Goal: Register for event/course

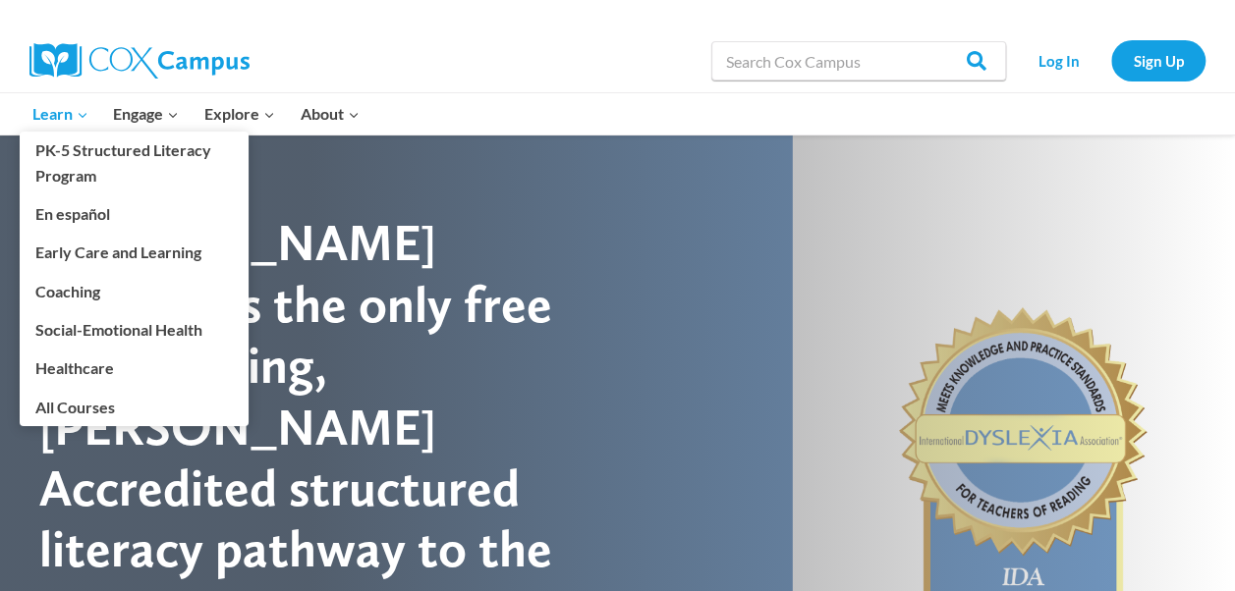
click at [49, 110] on span "Learn Expand" at bounding box center [60, 114] width 56 height 26
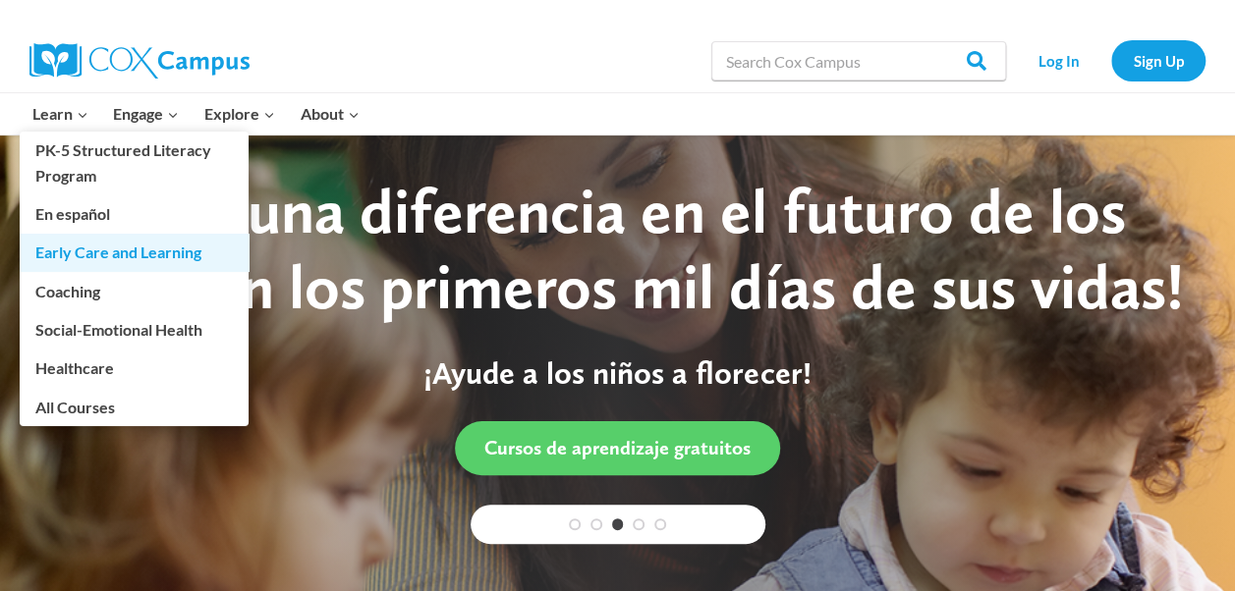
click at [103, 251] on link "Early Care and Learning" at bounding box center [134, 252] width 229 height 37
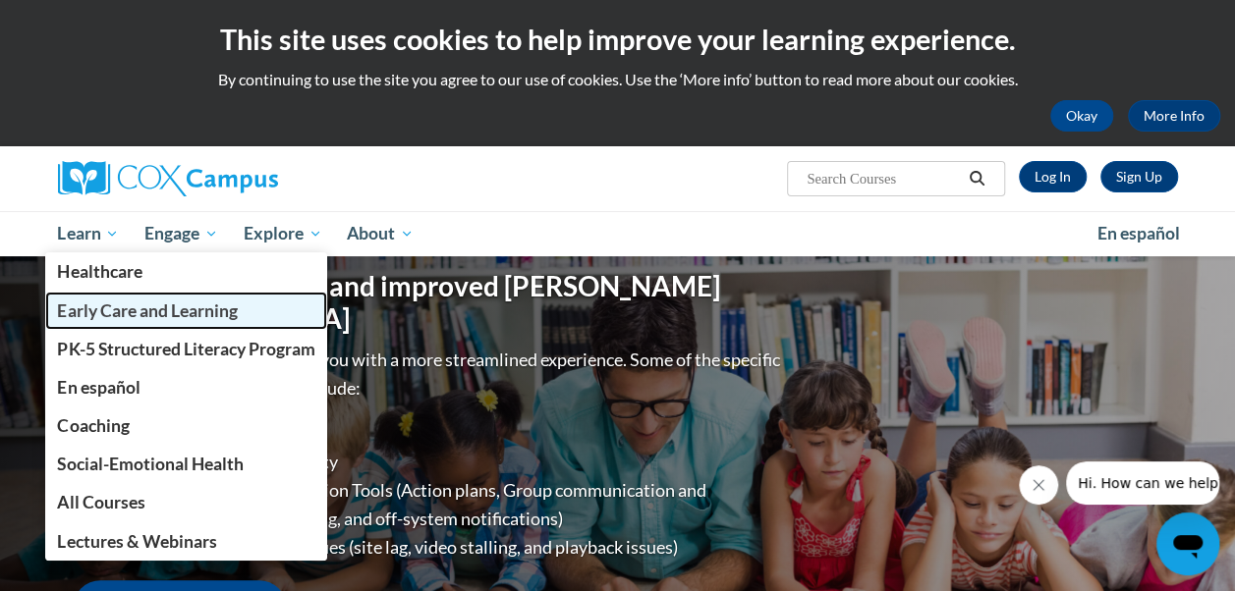
click at [113, 304] on span "Early Care and Learning" at bounding box center [147, 311] width 180 height 21
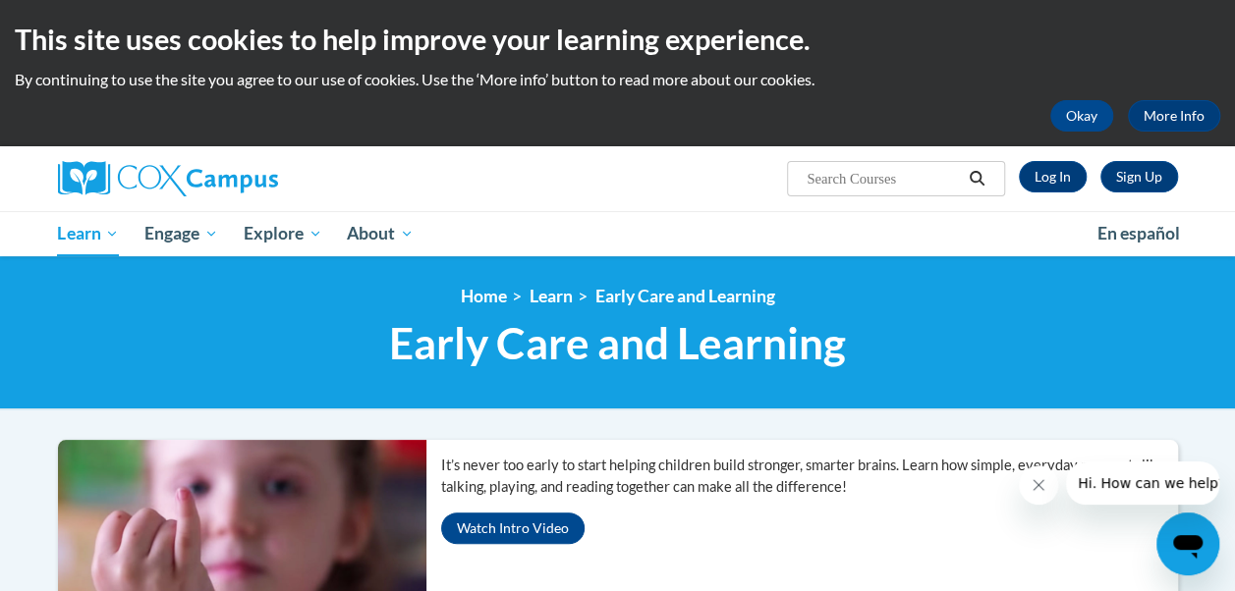
click at [492, 212] on ul "My Learning My Learning My Course Progress Certificates My Action Plans Group D…" at bounding box center [564, 233] width 1039 height 45
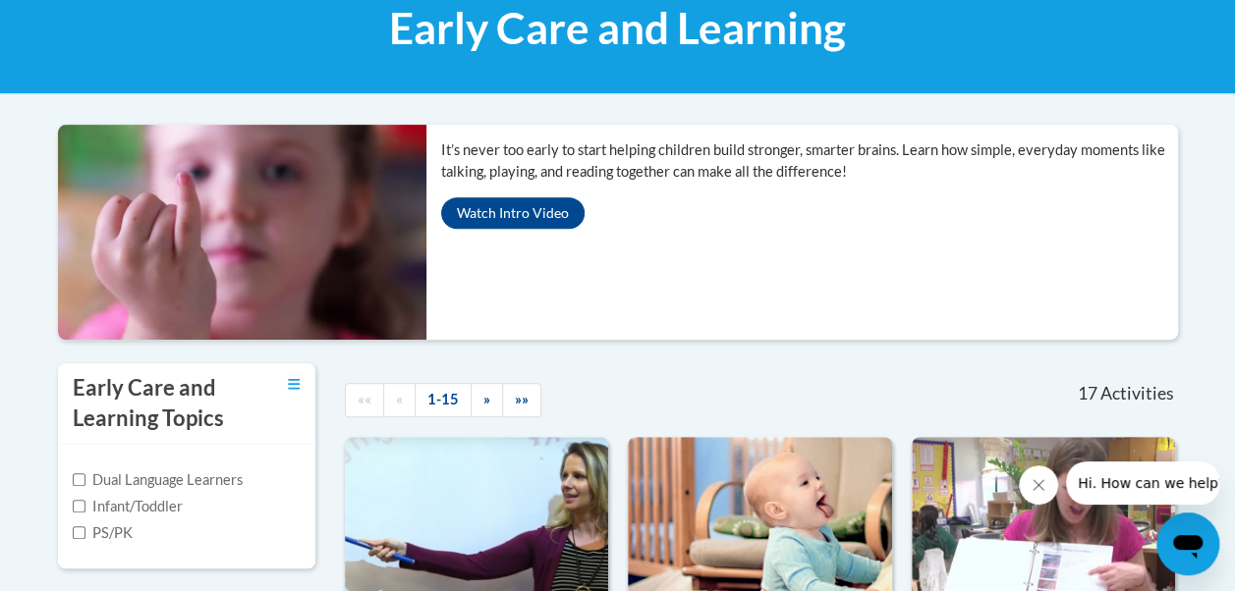
scroll to position [354, 0]
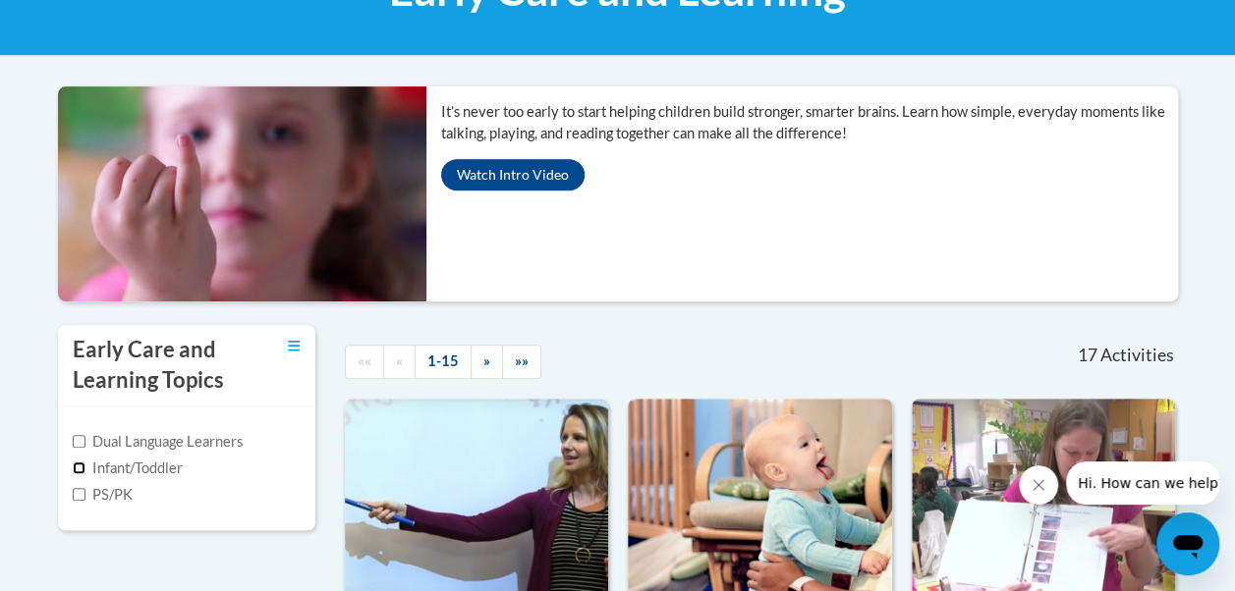
click at [77, 462] on input "Infant/Toddler" at bounding box center [79, 468] width 13 height 13
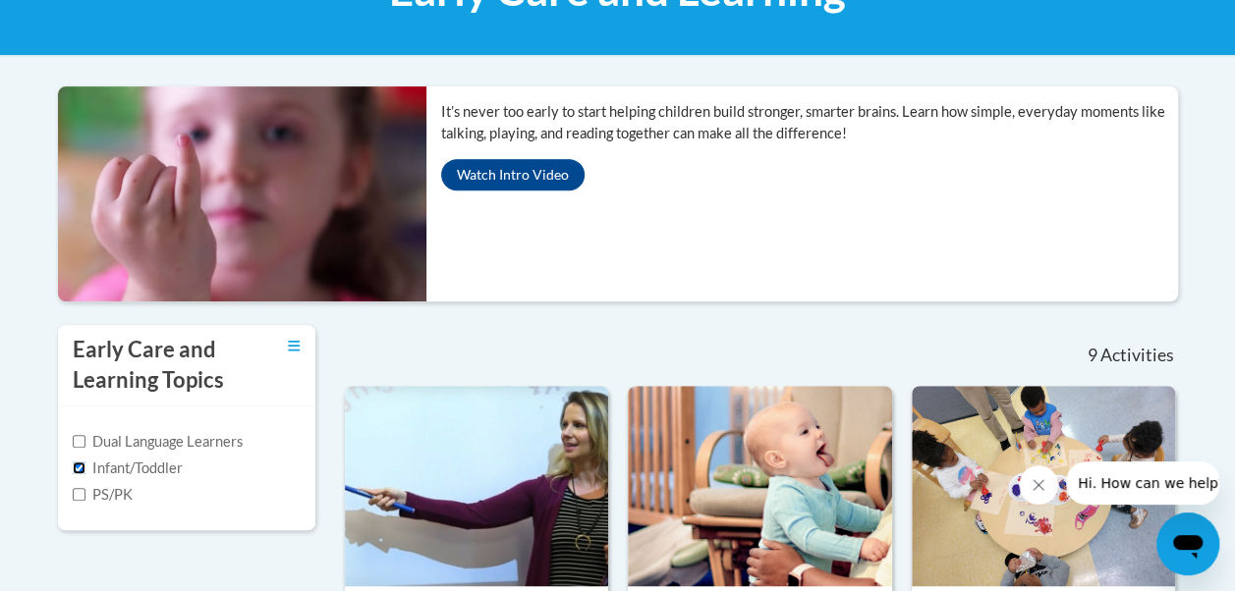
click at [77, 462] on input "Infant/Toddler" at bounding box center [79, 468] width 13 height 13
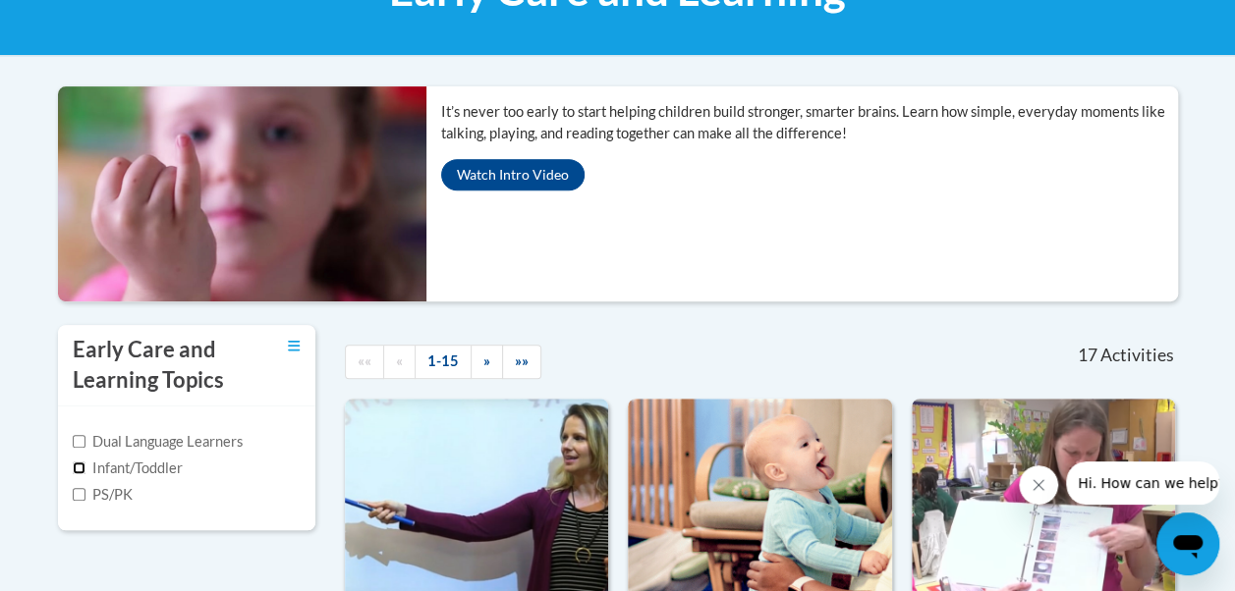
click at [80, 463] on input "Infant/Toddler" at bounding box center [79, 468] width 13 height 13
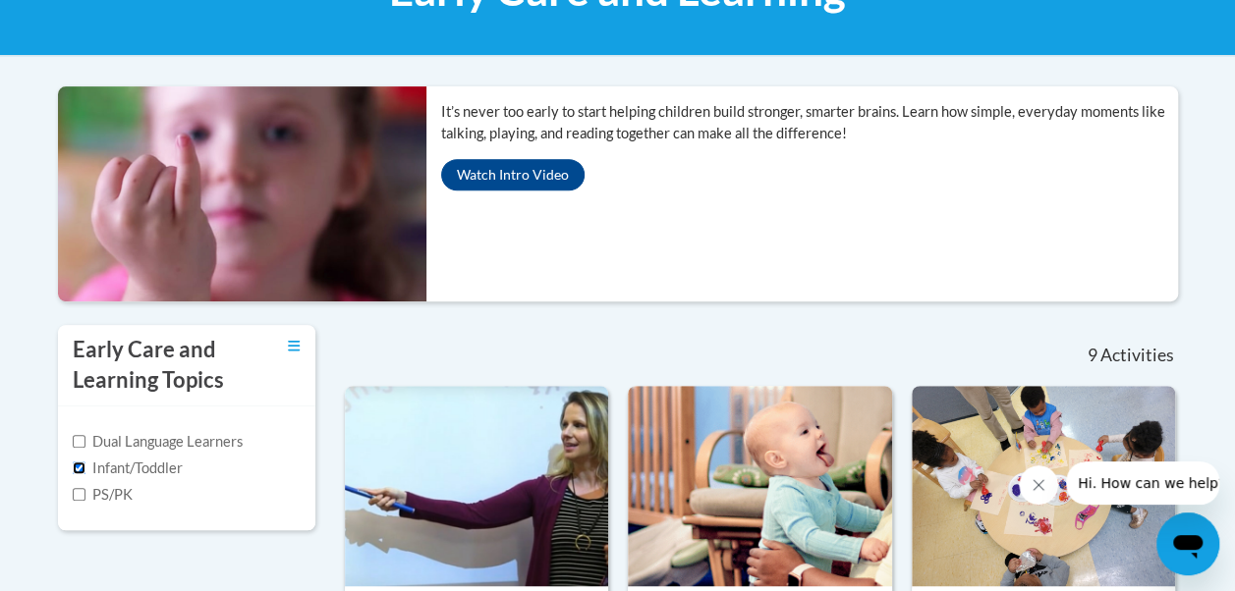
drag, startPoint x: 94, startPoint y: 463, endPoint x: 80, endPoint y: 462, distance: 14.8
click at [80, 462] on input "Infant/Toddler" at bounding box center [79, 468] width 13 height 13
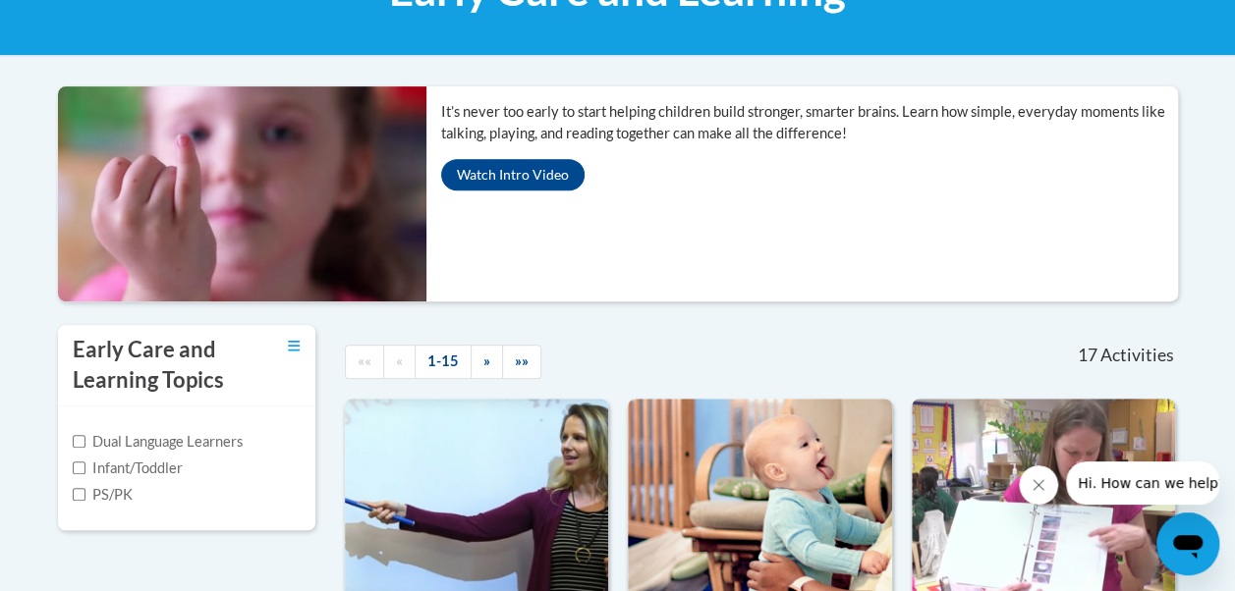
click at [86, 464] on label "Infant/Toddler" at bounding box center [128, 469] width 110 height 22
click at [85, 464] on input "Infant/Toddler" at bounding box center [79, 468] width 13 height 13
checkbox input "true"
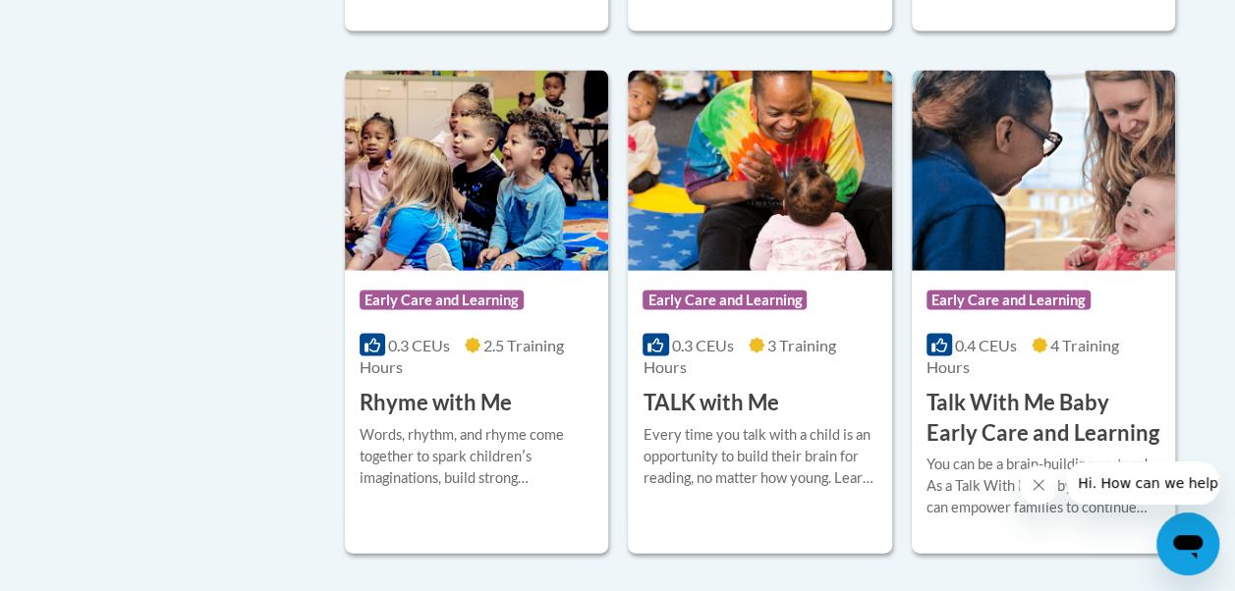
scroll to position [1847, 0]
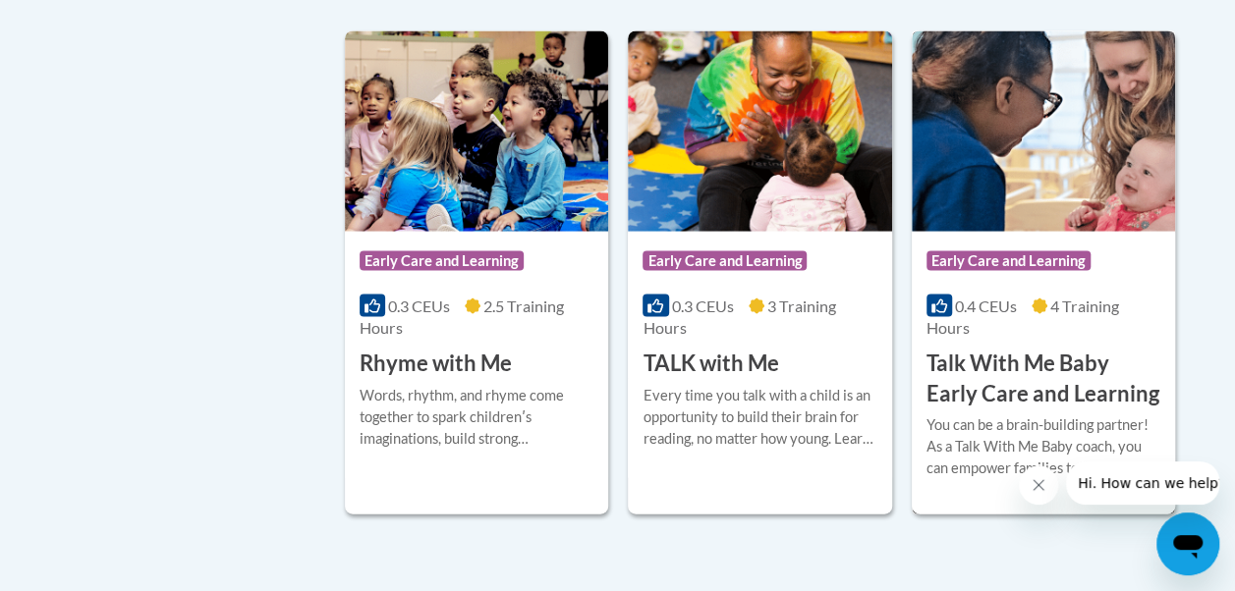
click at [957, 369] on h3 "Talk With Me Baby Early Care and Learning" at bounding box center [1043, 378] width 234 height 61
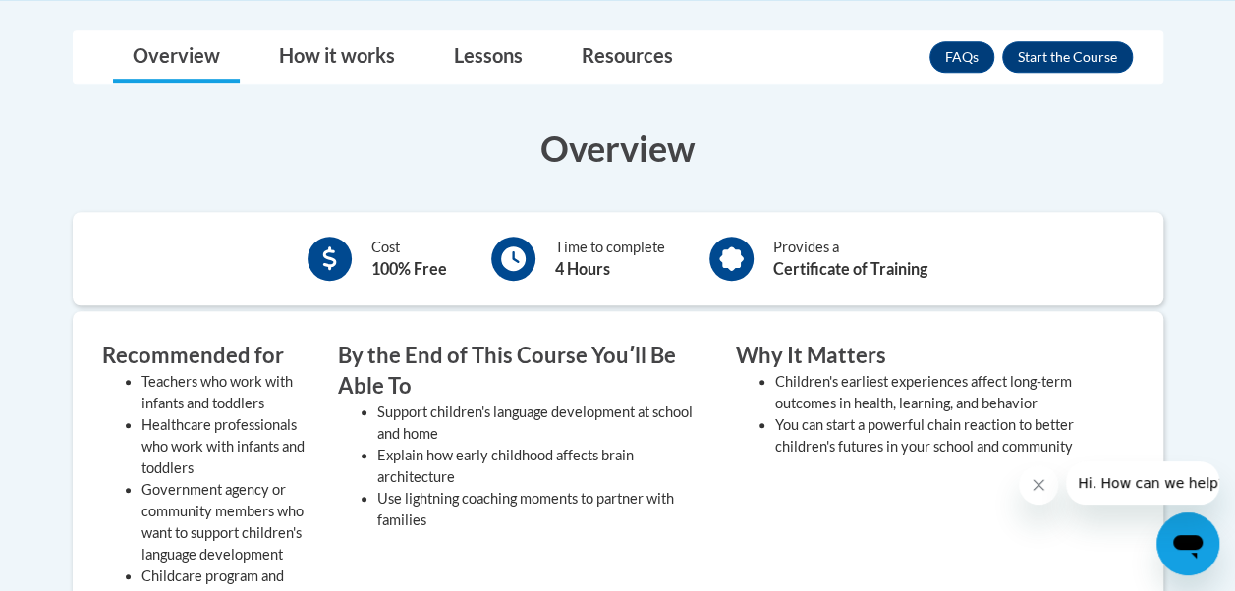
scroll to position [542, 0]
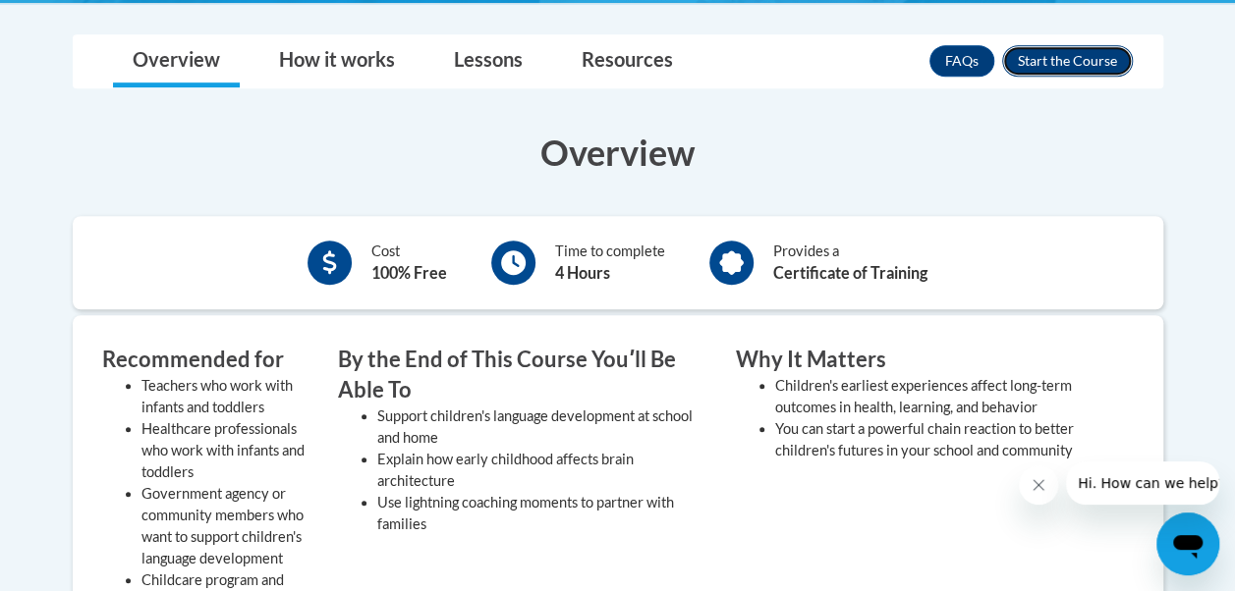
click at [1081, 50] on button "Enroll" at bounding box center [1067, 60] width 131 height 31
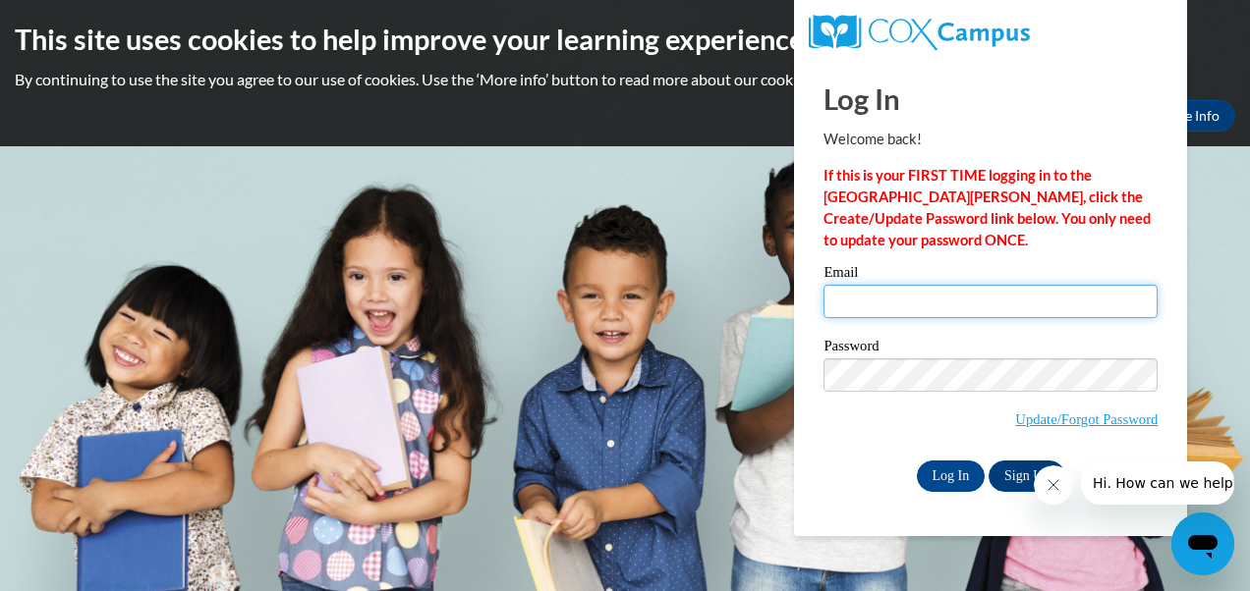
click at [844, 294] on input "Email" at bounding box center [990, 301] width 334 height 33
type input "[PERSON_NAME][EMAIL_ADDRESS][PERSON_NAME][DOMAIN_NAME]"
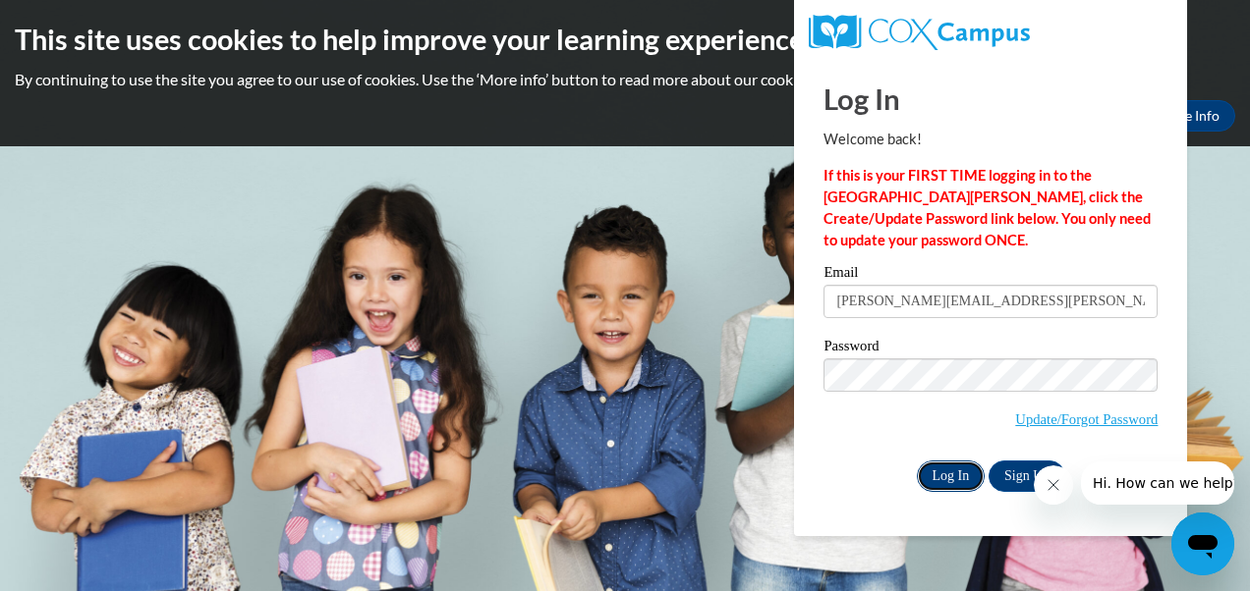
click at [965, 481] on input "Log In" at bounding box center [951, 476] width 69 height 31
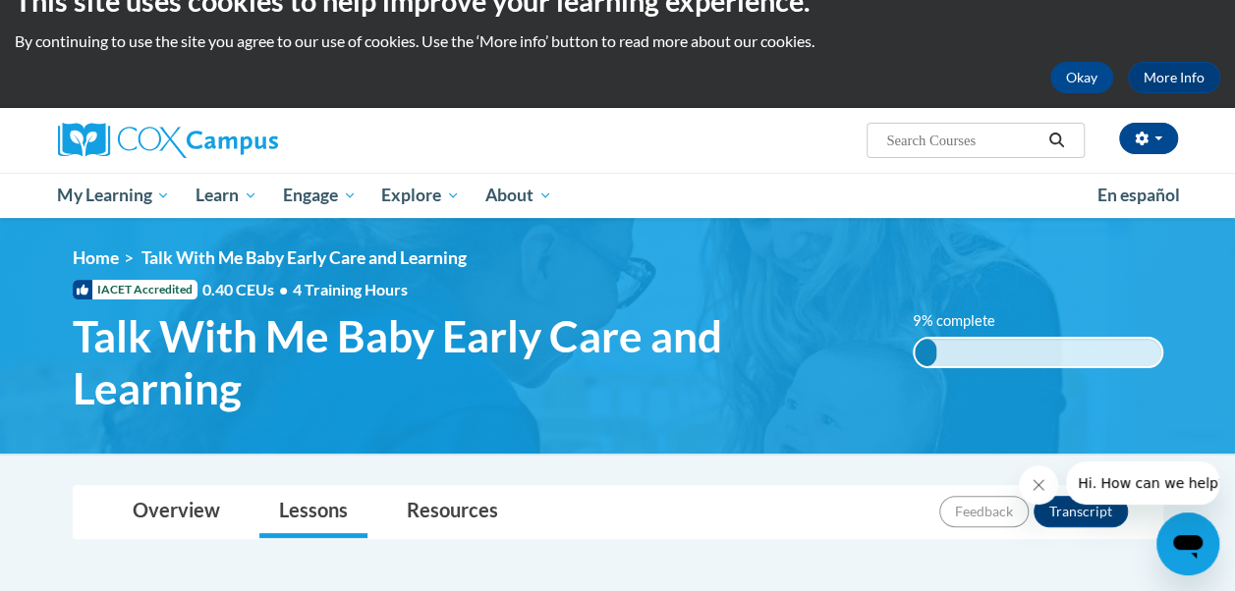
scroll to position [39, 0]
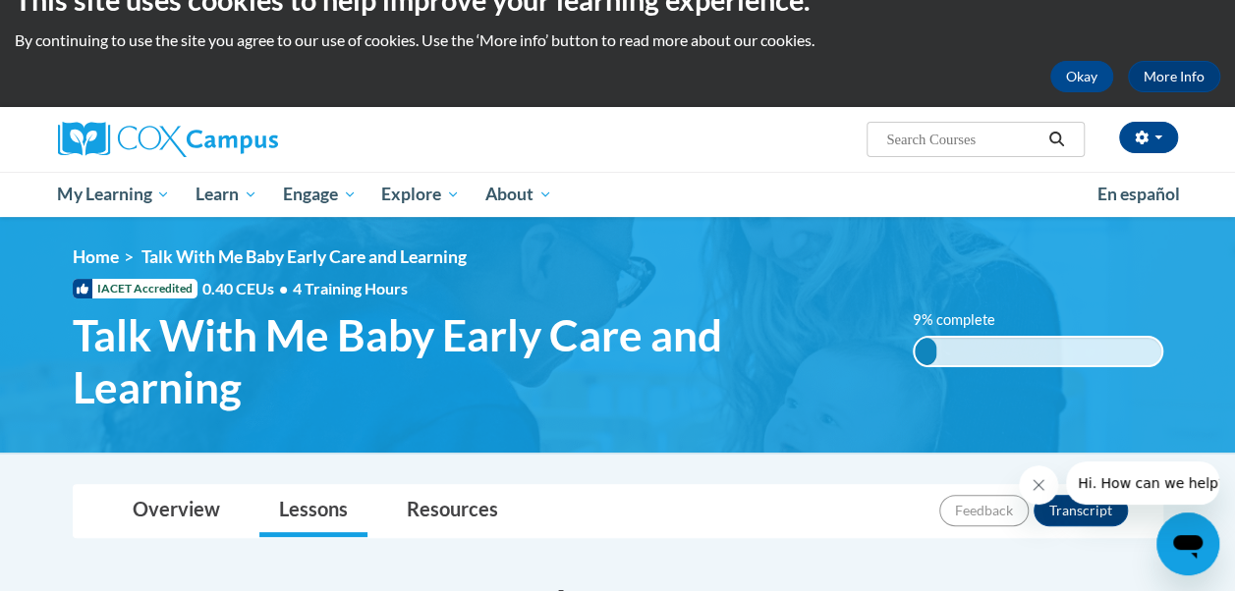
click at [642, 152] on div "[PERSON_NAME] ([GEOGRAPHIC_DATA]/New_York UTC-04:00) My Profile Inbox My Transc…" at bounding box center [809, 132] width 766 height 50
click at [642, 152] on div "Vickie Starkey (America/New_York UTC-04:00) My Profile Inbox My Transcripts Log…" at bounding box center [809, 132] width 766 height 50
drag, startPoint x: 642, startPoint y: 152, endPoint x: 600, endPoint y: 161, distance: 43.2
click at [600, 161] on div "Vickie Starkey (America/New_York UTC-04:00) My Profile Inbox My Transcripts Log…" at bounding box center [617, 139] width 1149 height 65
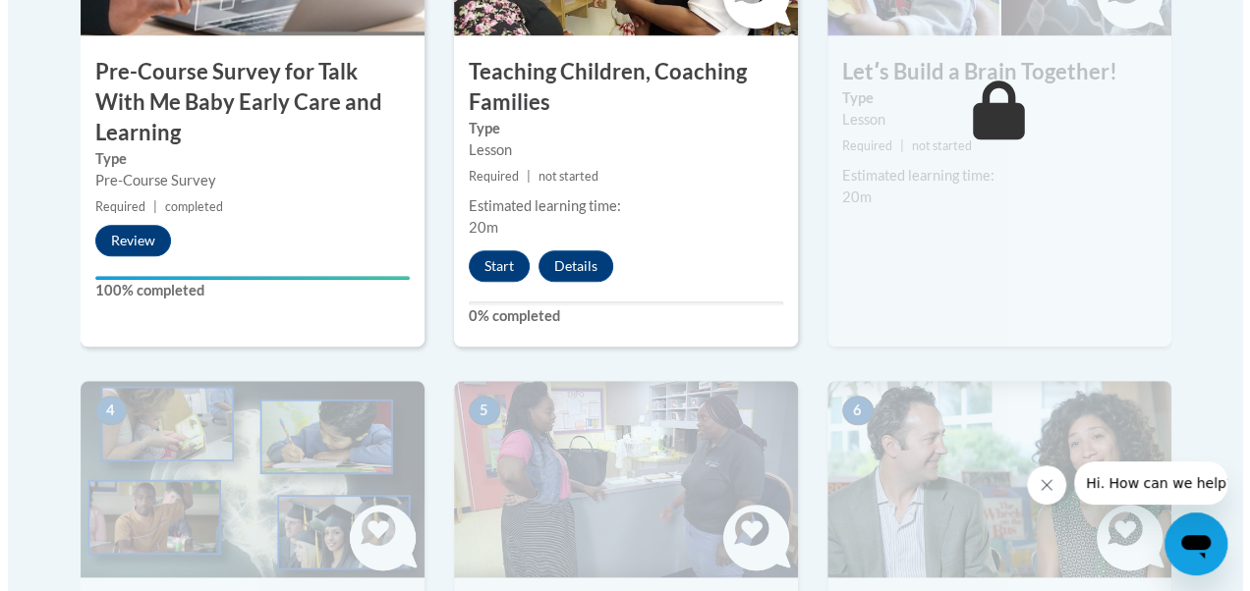
scroll to position [864, 0]
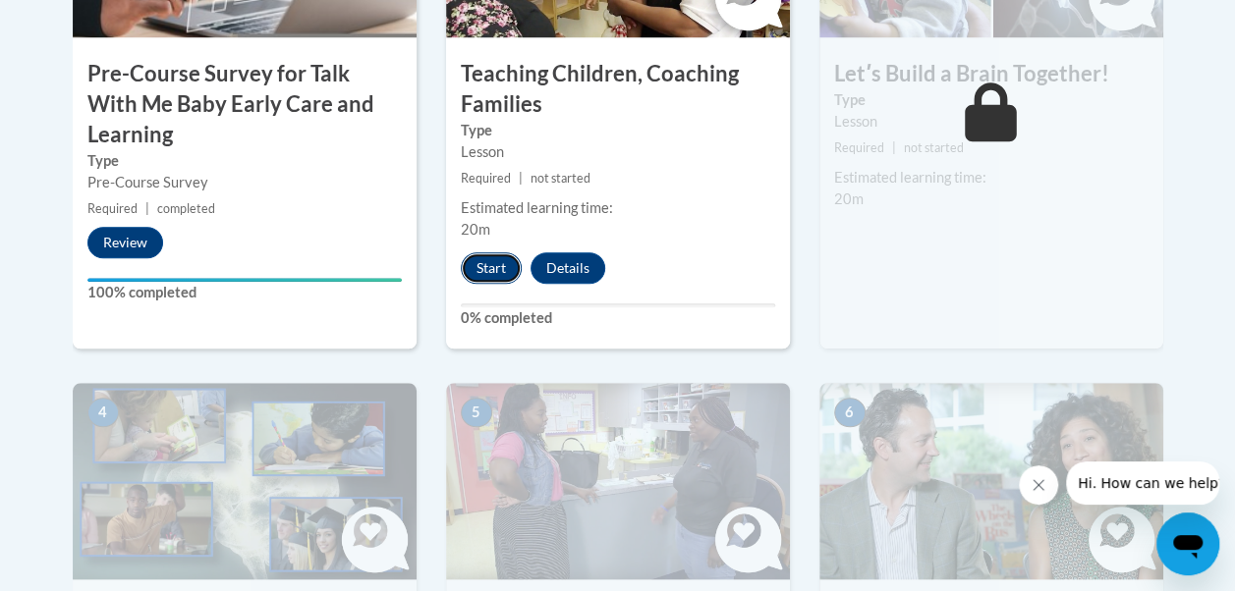
click at [483, 267] on button "Start" at bounding box center [491, 267] width 61 height 31
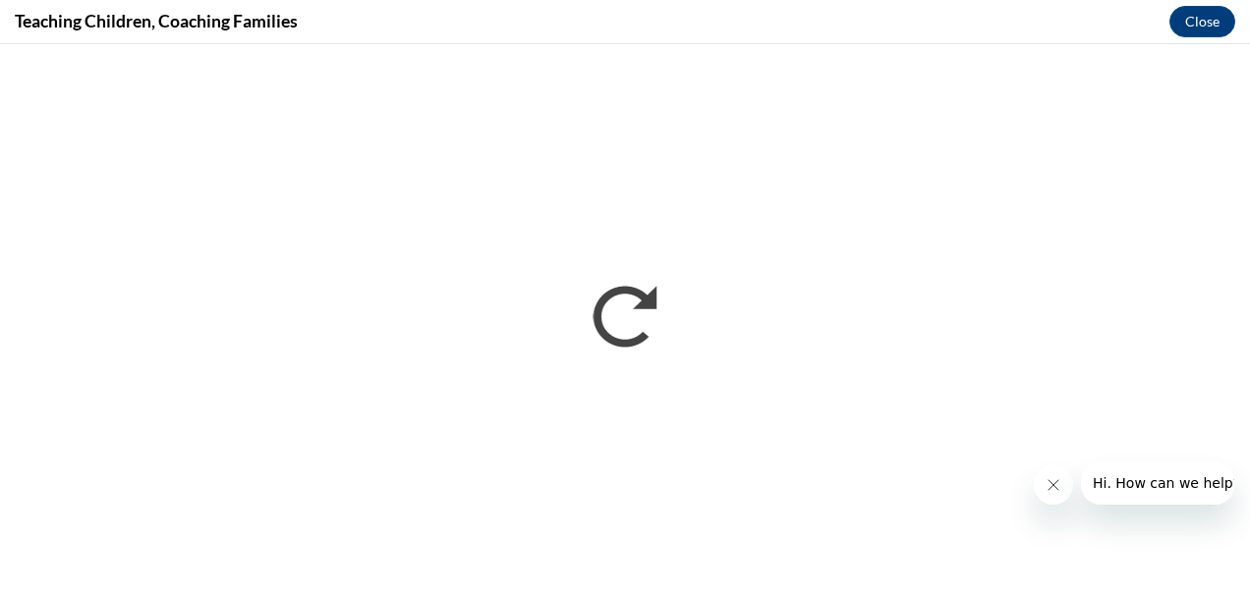
scroll to position [0, 0]
click at [498, 9] on div "Teaching Children, Coaching Families Close" at bounding box center [625, 22] width 1250 height 44
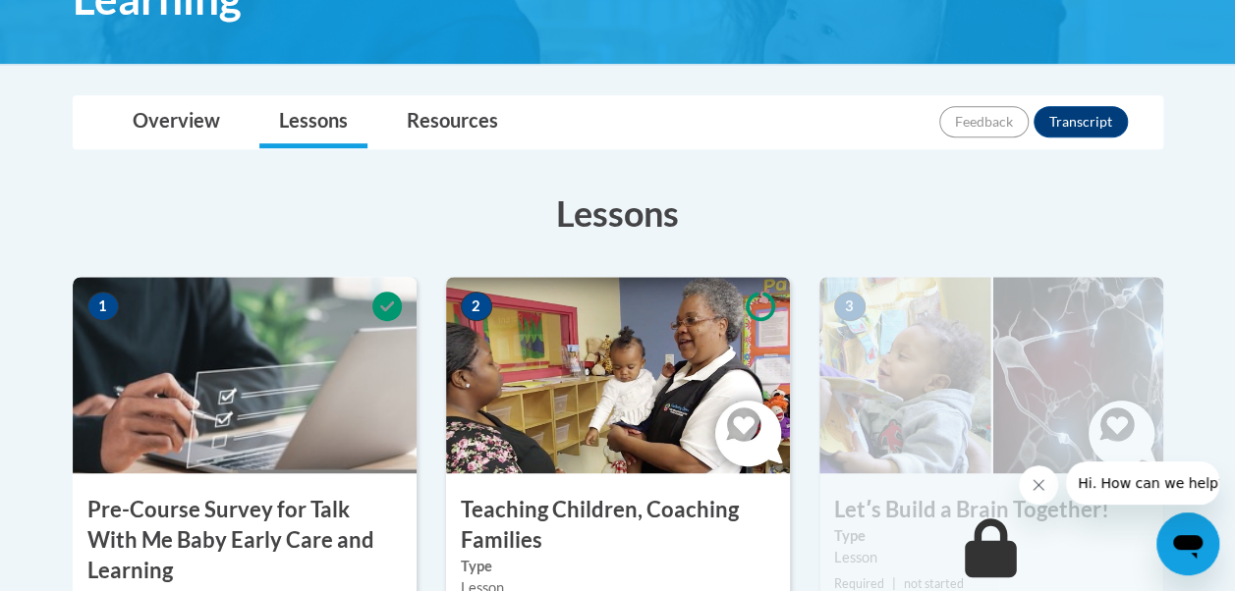
scroll to position [432, 0]
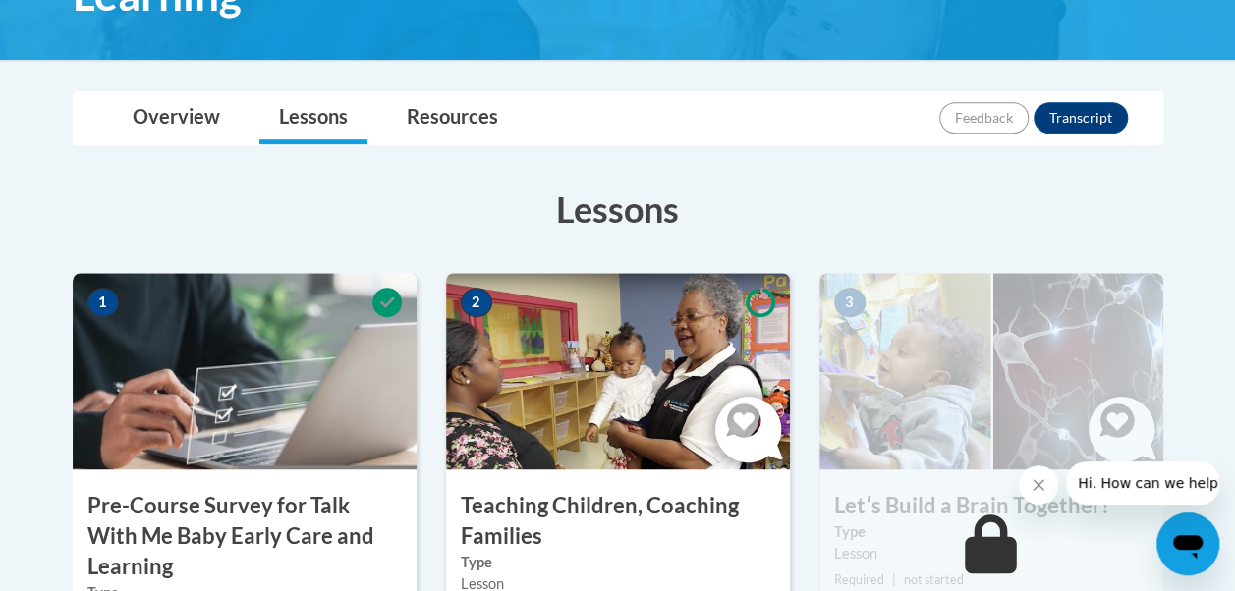
click at [631, 369] on img at bounding box center [618, 371] width 344 height 196
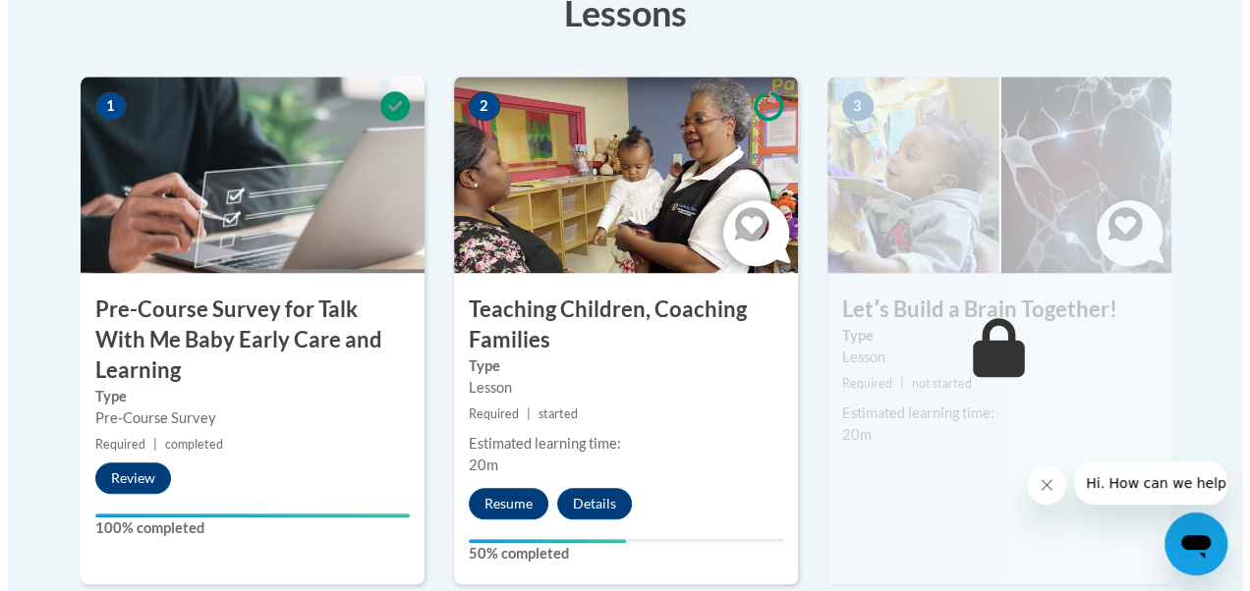
scroll to position [668, 0]
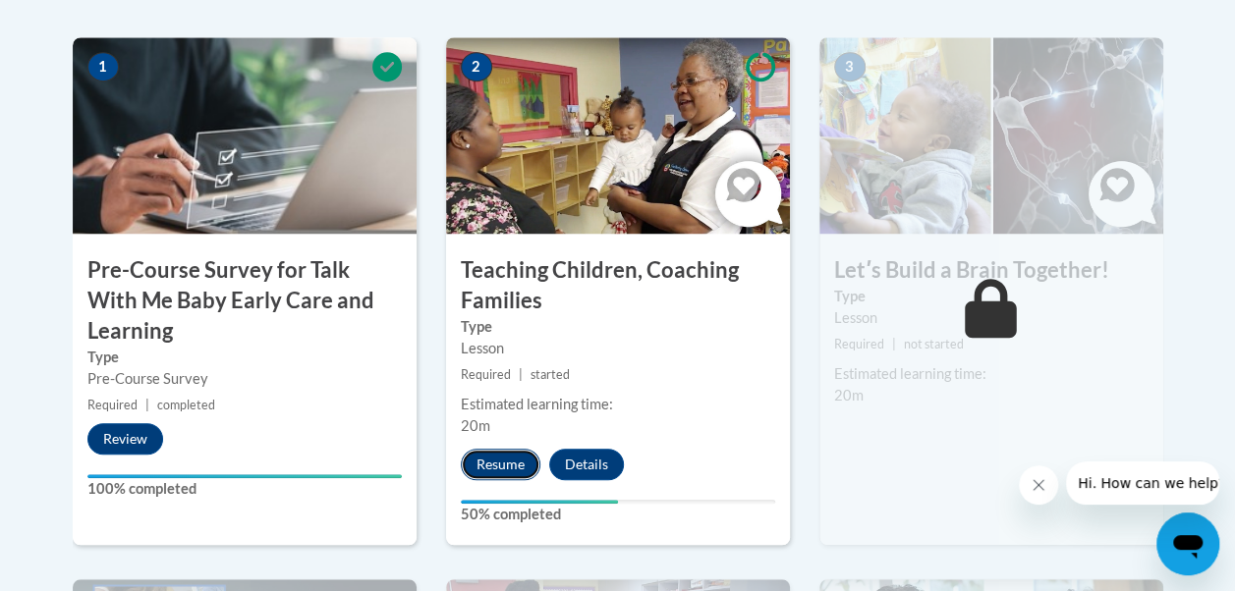
click at [500, 458] on button "Resume" at bounding box center [501, 464] width 80 height 31
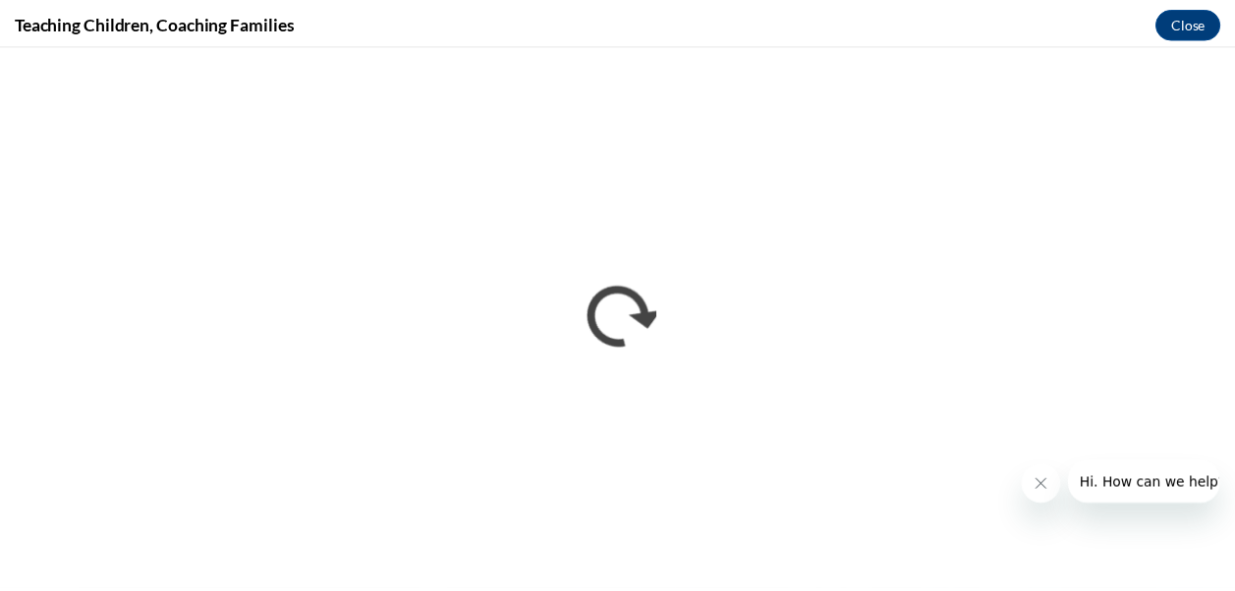
scroll to position [0, 0]
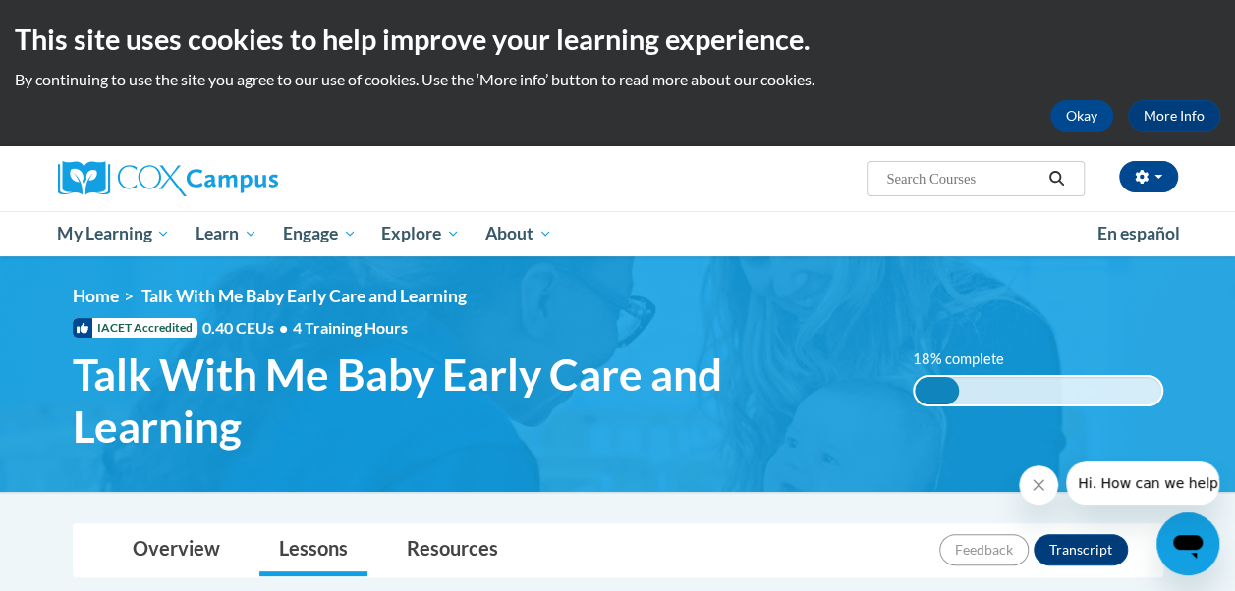
click at [1168, 58] on h2 "This site uses cookies to help improve your learning experience." at bounding box center [617, 39] width 1205 height 39
click at [180, 541] on link "Overview" at bounding box center [176, 551] width 127 height 52
click at [309, 550] on link "Lessons" at bounding box center [313, 551] width 108 height 52
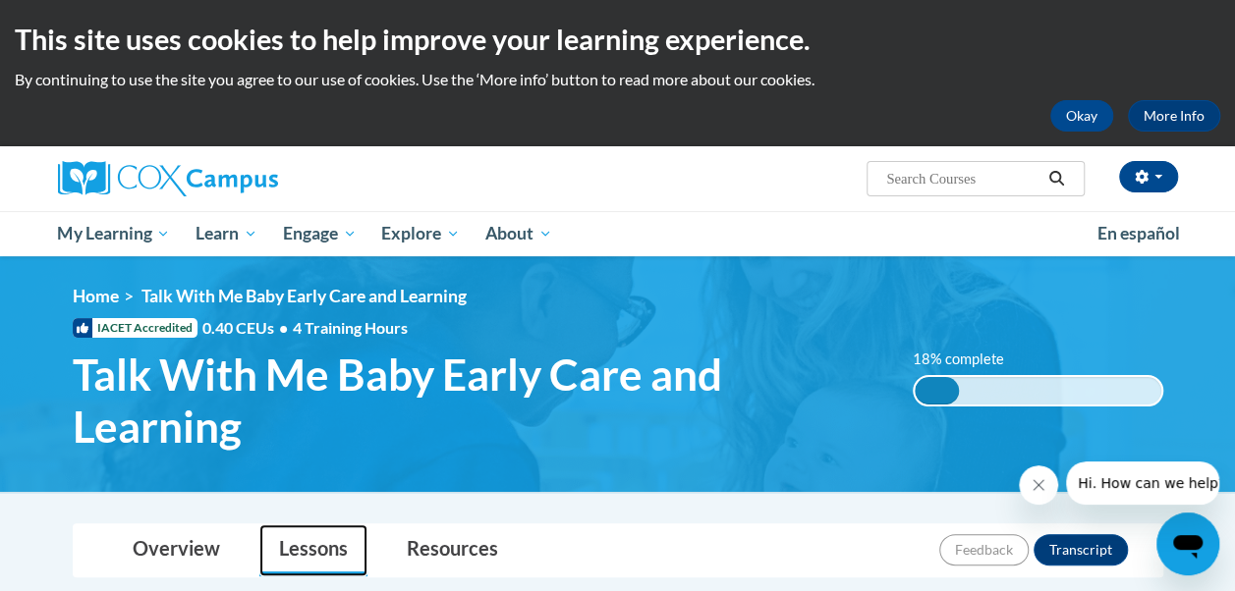
click at [310, 536] on link "Lessons" at bounding box center [313, 551] width 108 height 52
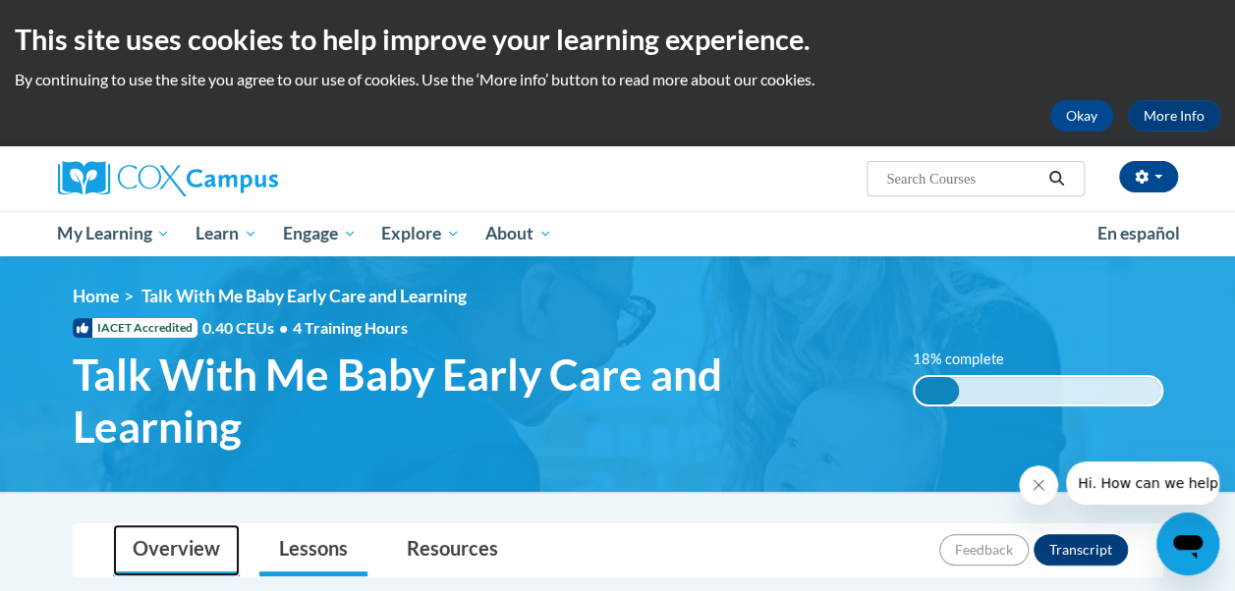
click at [165, 548] on link "Overview" at bounding box center [176, 551] width 127 height 52
click at [161, 548] on link "Overview" at bounding box center [176, 551] width 127 height 52
click at [185, 549] on link "Overview" at bounding box center [176, 551] width 127 height 52
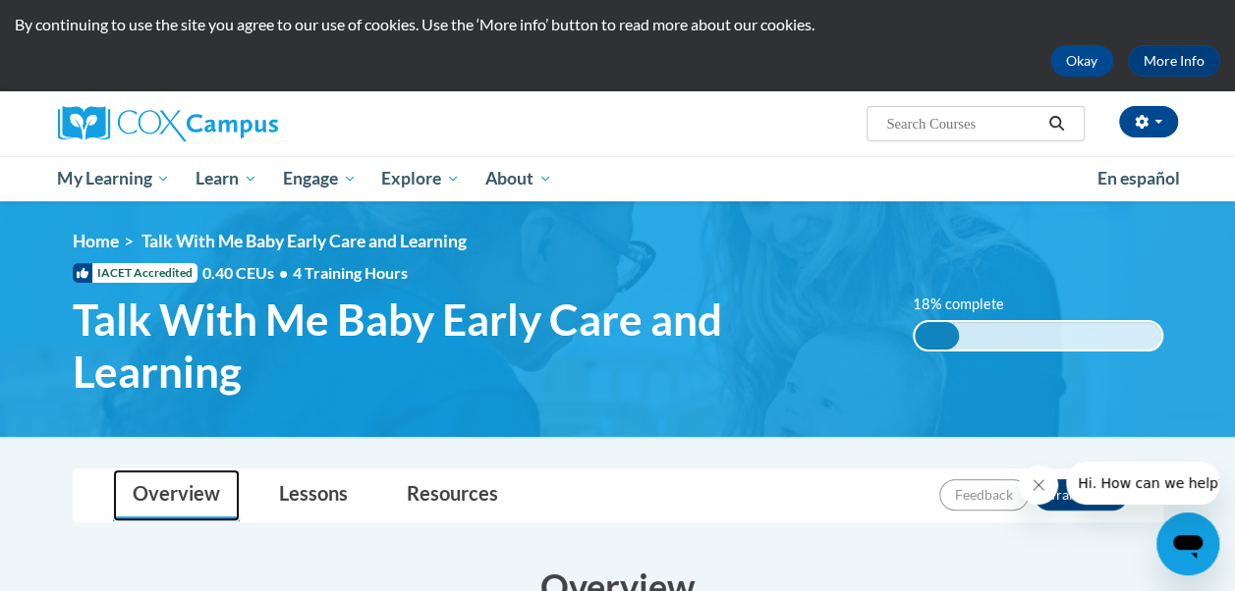
scroll to position [55, 0]
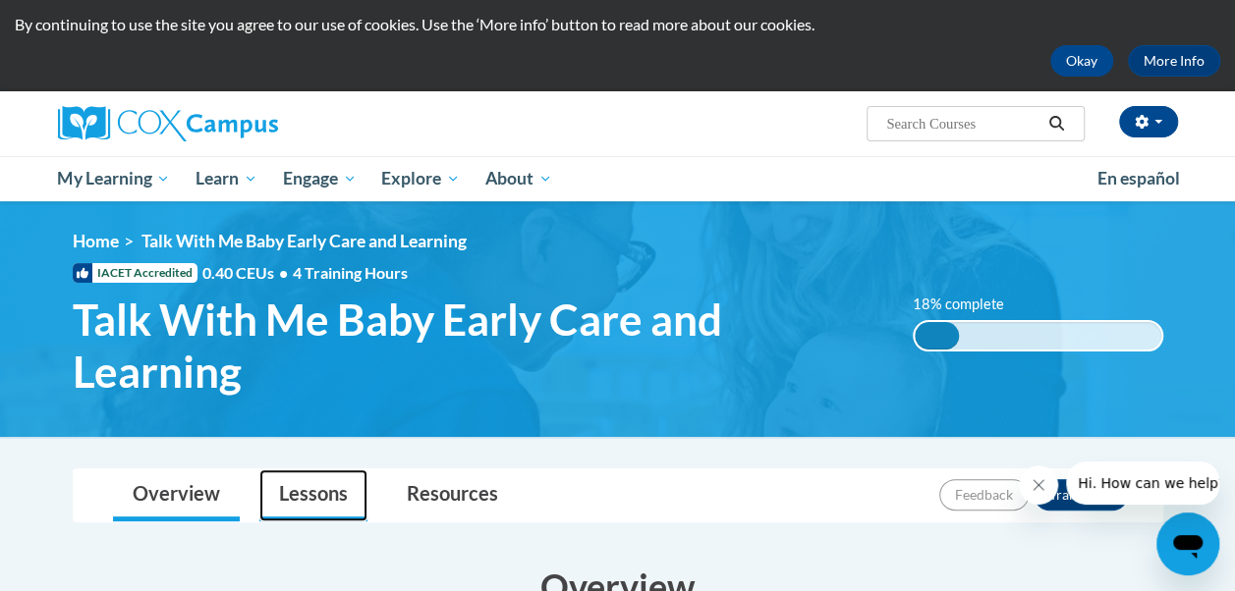
click at [292, 508] on link "Lessons" at bounding box center [313, 496] width 108 height 52
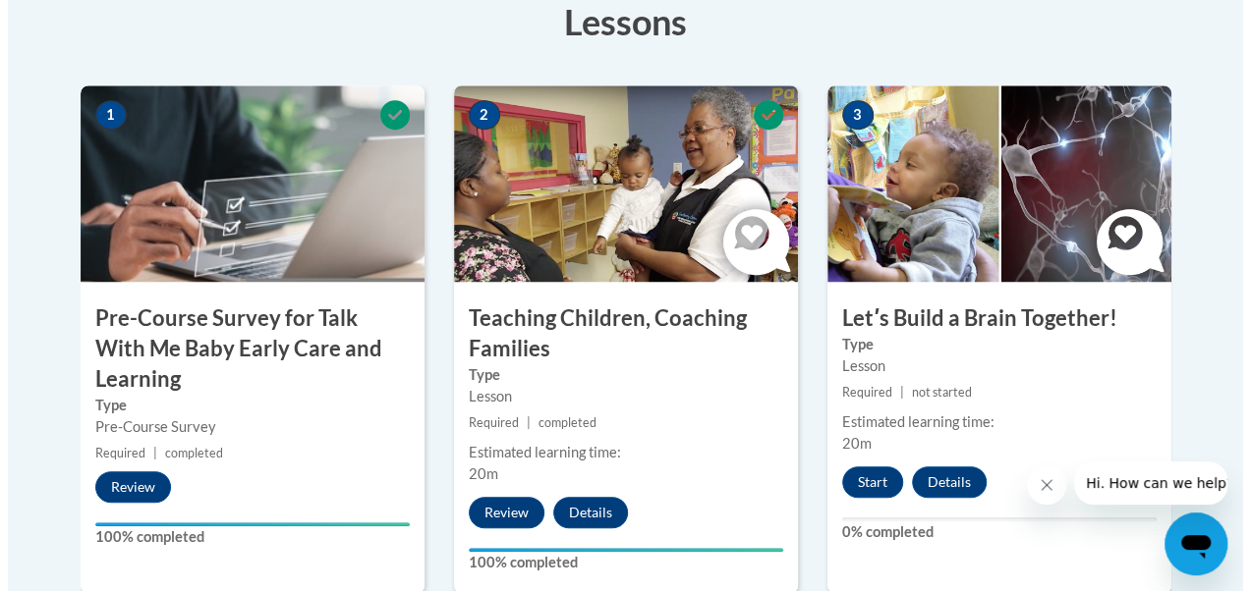
scroll to position [589, 0]
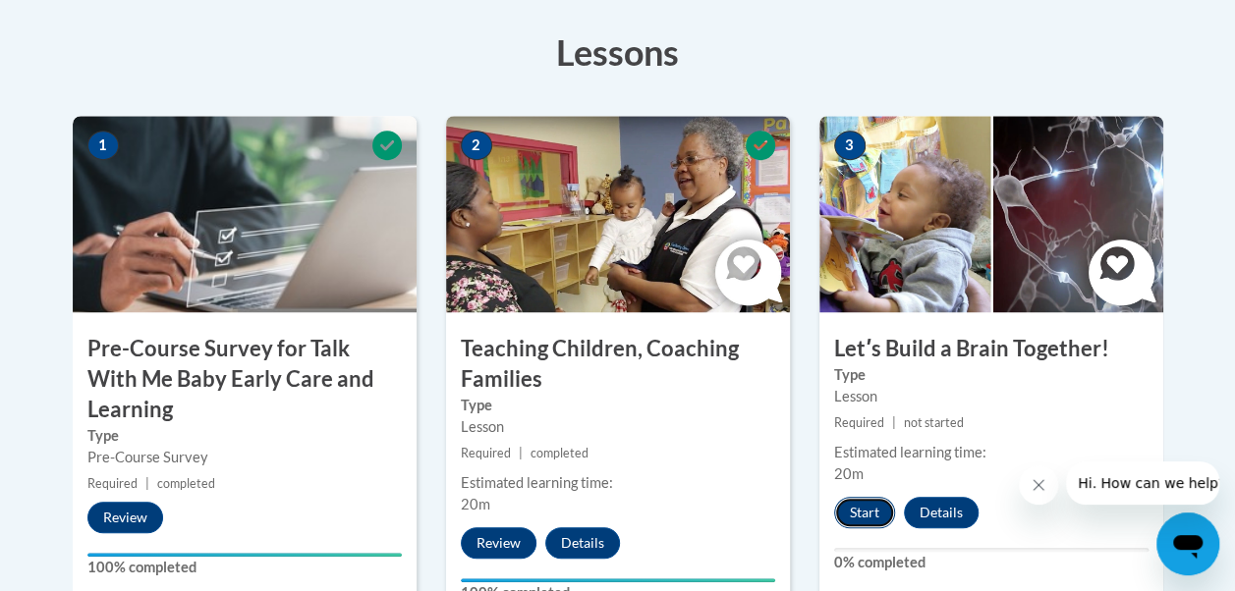
click at [875, 503] on button "Start" at bounding box center [864, 512] width 61 height 31
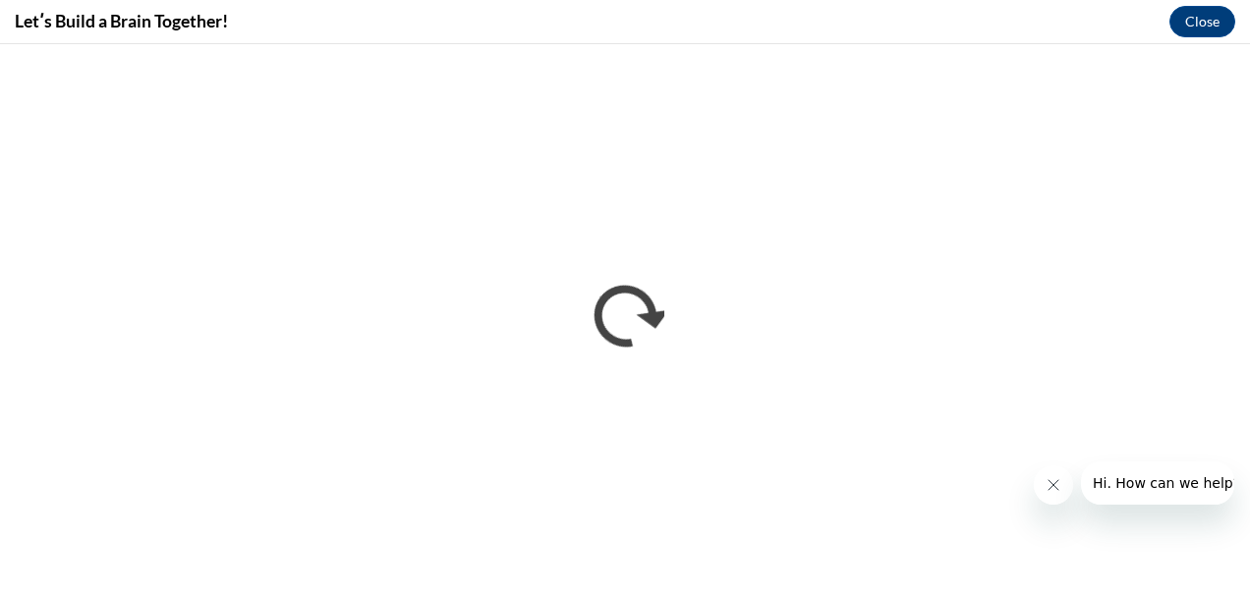
scroll to position [0, 0]
